Goal: Task Accomplishment & Management: Manage account settings

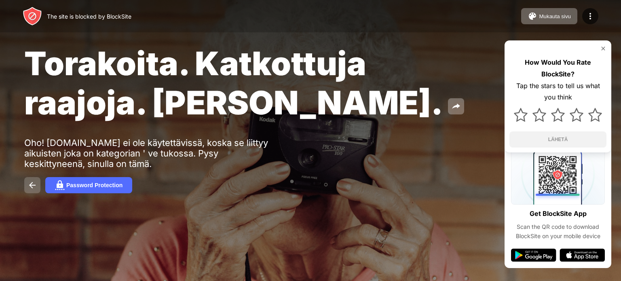
click at [36, 181] on img at bounding box center [32, 185] width 10 height 10
click at [561, 14] on div "Mukauta sivu" at bounding box center [555, 16] width 32 height 6
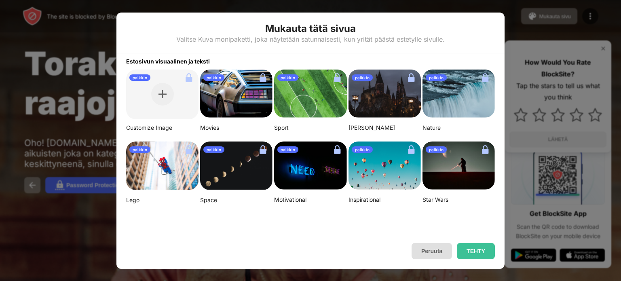
click at [422, 251] on button "Peruuta" at bounding box center [432, 251] width 40 height 16
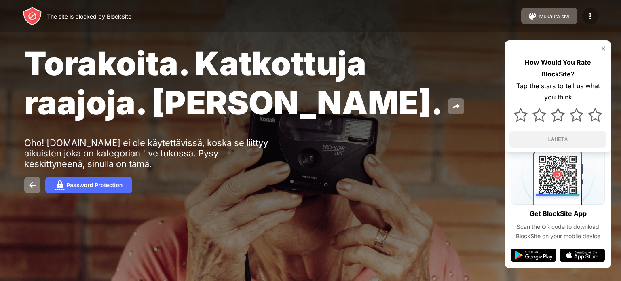
click at [588, 16] on img at bounding box center [590, 16] width 10 height 10
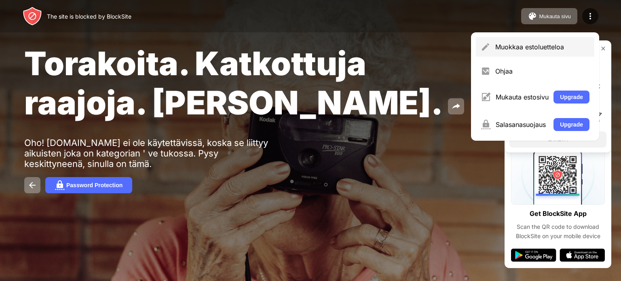
click at [547, 45] on div "Muokkaa estoluetteloa" at bounding box center [542, 47] width 94 height 8
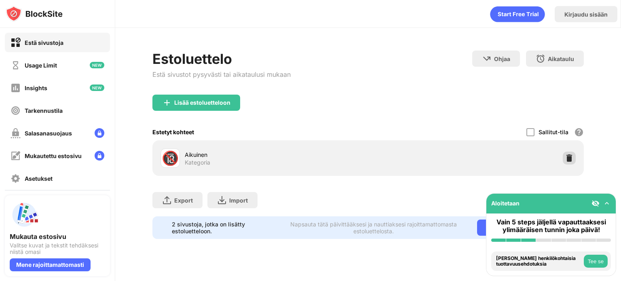
click at [570, 156] on img at bounding box center [569, 158] width 8 height 8
